Goal: Transaction & Acquisition: Purchase product/service

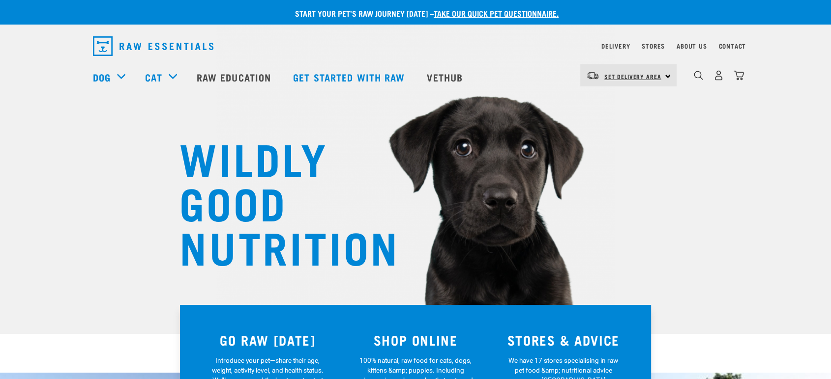
click at [652, 76] on span "Set Delivery Area" at bounding box center [632, 76] width 57 height 3
click at [625, 44] on link "Delivery" at bounding box center [615, 45] width 29 height 3
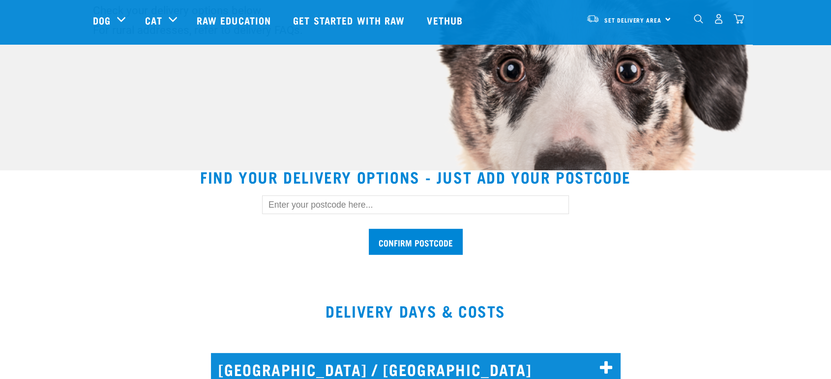
scroll to position [291, 0]
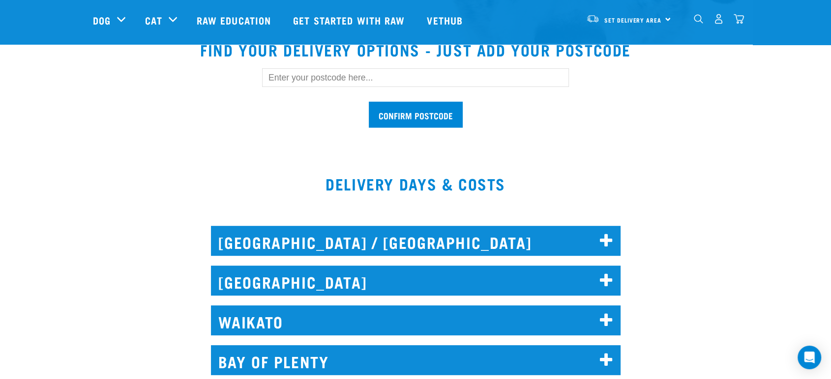
click at [328, 81] on input "text" at bounding box center [415, 77] width 307 height 19
type input "3"
type input "4771"
click at [436, 106] on input "Confirm postcode" at bounding box center [416, 115] width 94 height 26
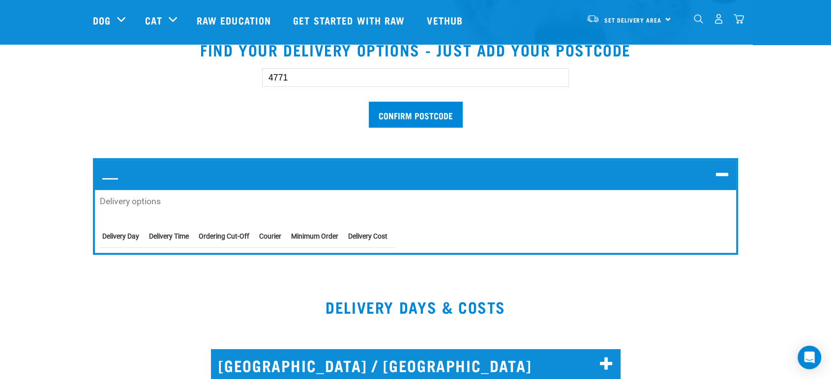
click at [336, 82] on input "4771" at bounding box center [415, 77] width 307 height 19
drag, startPoint x: 325, startPoint y: 80, endPoint x: 0, endPoint y: 84, distance: 324.9
click at [0, 84] on section "Find your delivery options - just add your postcode 4771 Confirm postcode — Del…" at bounding box center [415, 152] width 831 height 246
click at [300, 74] on input "text" at bounding box center [415, 77] width 307 height 19
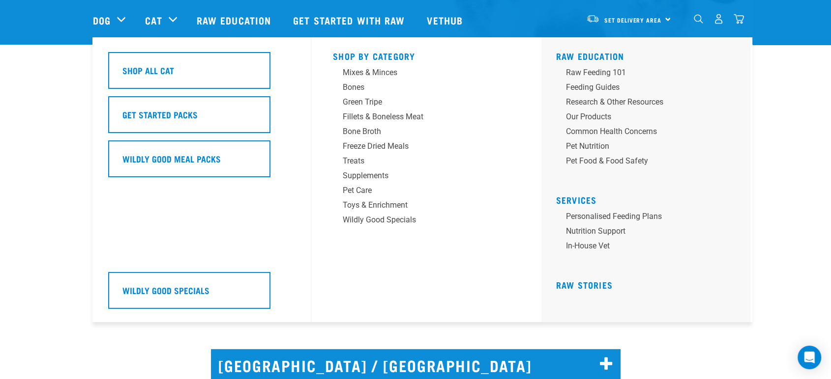
click at [285, 44] on div "Shop All Cat Get Started Packs Wildly Good Meal Packs Wildly Good Specials" at bounding box center [206, 179] width 209 height 285
click at [378, 69] on div "Mixes & Minces" at bounding box center [419, 73] width 153 height 12
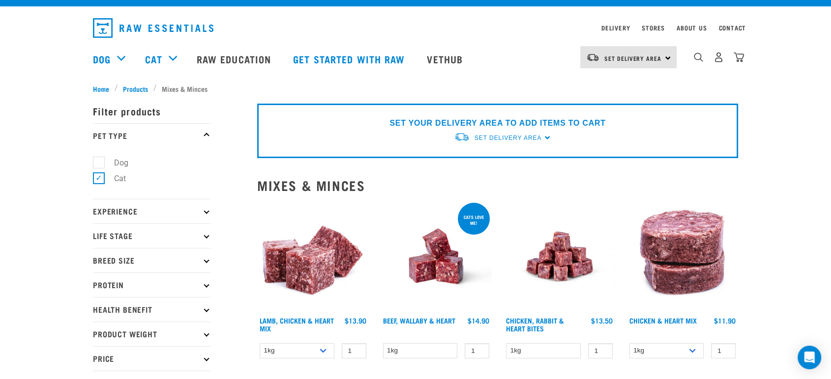
click at [203, 280] on p "Protein" at bounding box center [152, 285] width 118 height 25
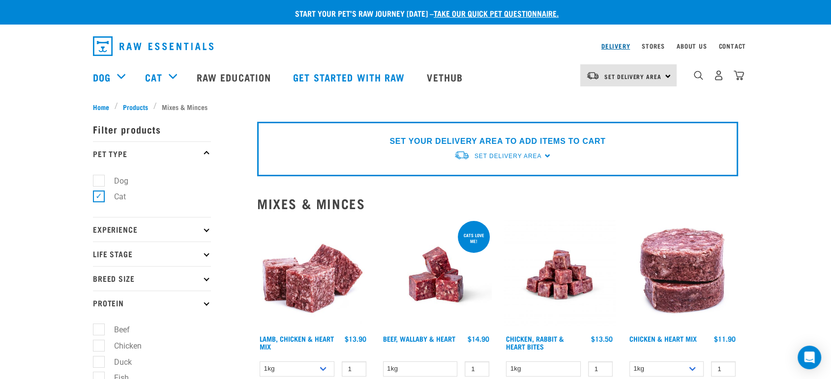
click at [619, 46] on link "Delivery" at bounding box center [615, 45] width 29 height 3
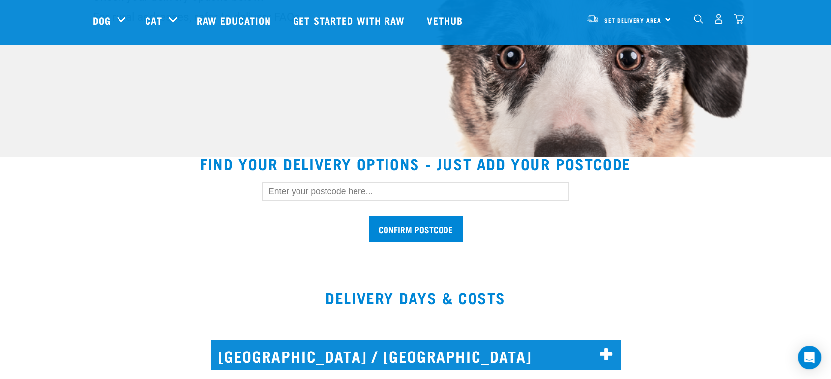
scroll to position [182, 0]
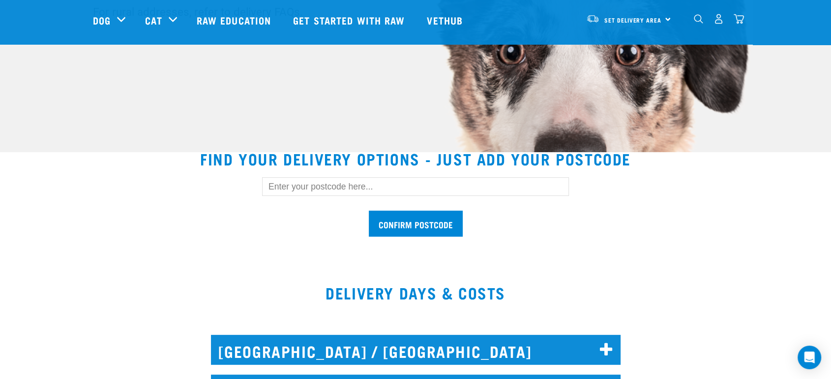
click at [460, 180] on input "text" at bounding box center [415, 186] width 307 height 19
type input "6022"
click at [408, 229] on input "Confirm postcode" at bounding box center [416, 224] width 94 height 26
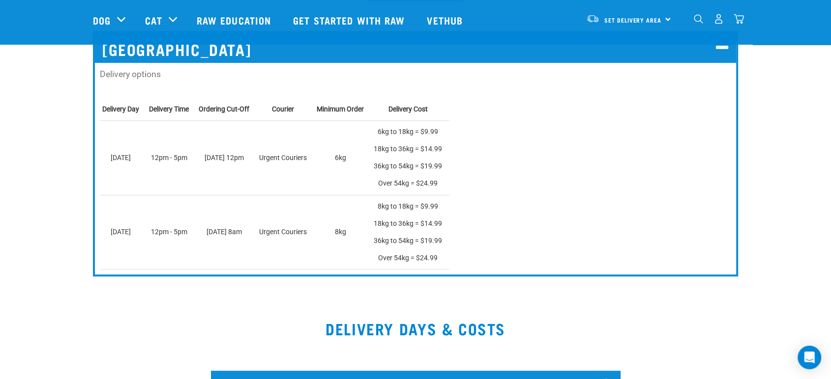
scroll to position [382, 0]
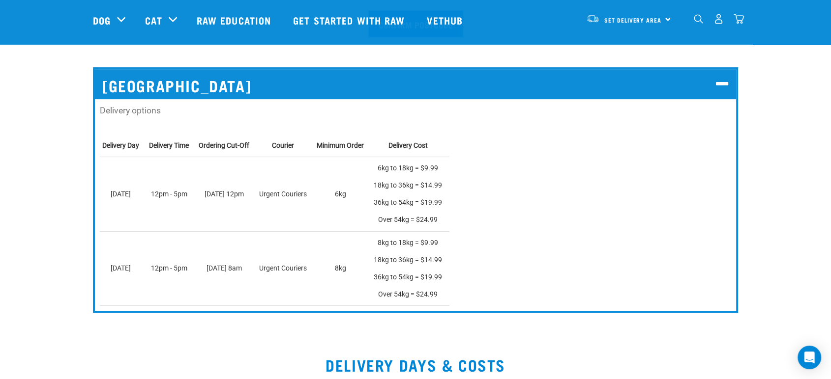
click at [369, 11] on input "Confirm postcode" at bounding box center [416, 24] width 94 height 26
